Goal: Find specific page/section: Find specific page/section

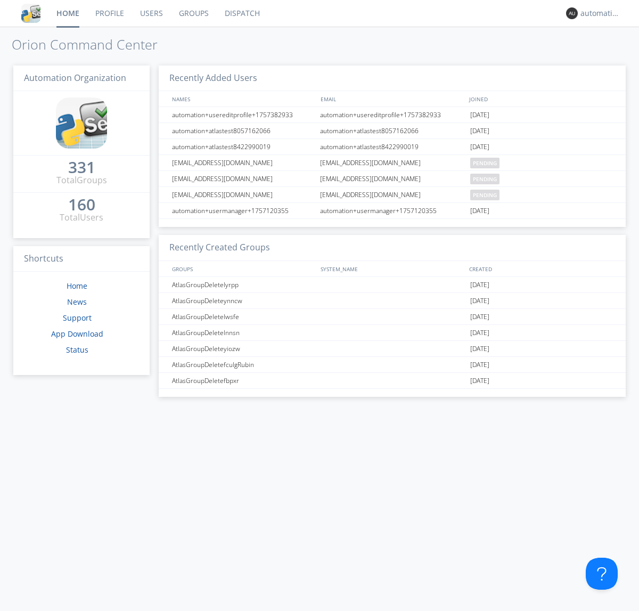
click at [241, 13] on link "Dispatch" at bounding box center [242, 13] width 51 height 27
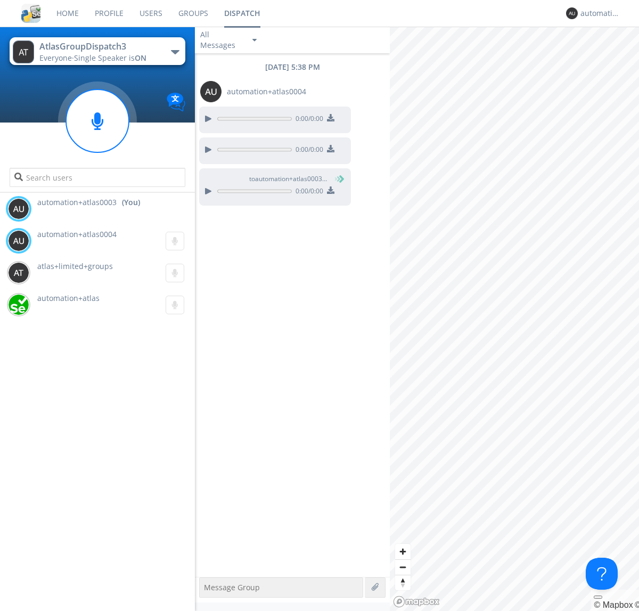
click at [175, 52] on div "button" at bounding box center [175, 52] width 9 height 4
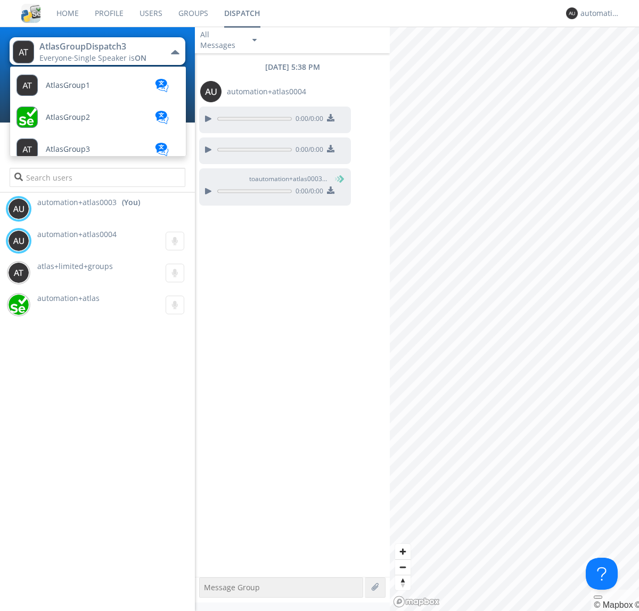
click at [80, 497] on span "AtlasGroupDispatch" at bounding box center [81, 501] width 71 height 8
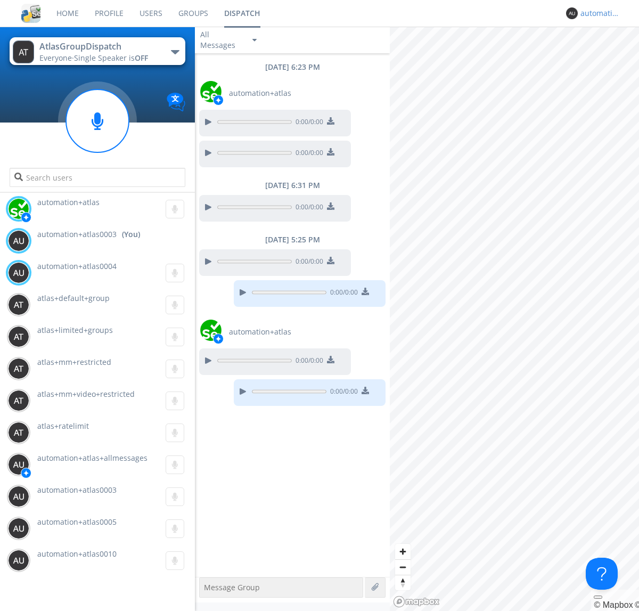
click at [598, 13] on div "automation+atlas0003" at bounding box center [601, 13] width 40 height 11
